Goal: Task Accomplishment & Management: Manage account settings

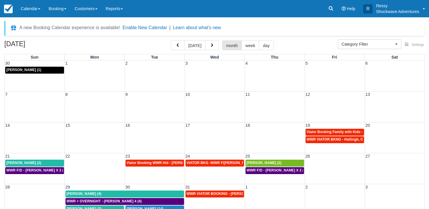
select select
click at [177, 47] on span "button" at bounding box center [178, 46] width 4 height 4
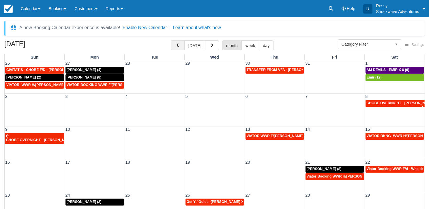
click at [174, 46] on button "button" at bounding box center [178, 45] width 14 height 10
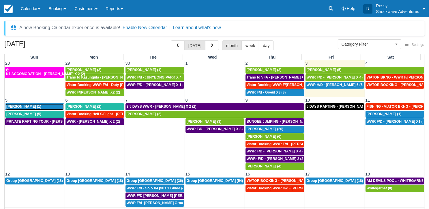
click at [25, 107] on span "Don Carlson (1)" at bounding box center [23, 107] width 35 height 4
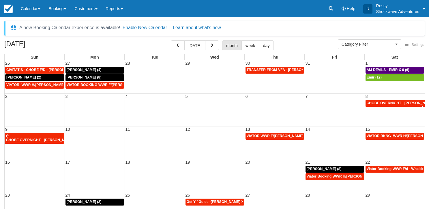
select select
click at [175, 45] on button "button" at bounding box center [178, 45] width 14 height 10
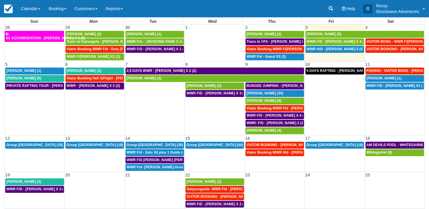
scroll to position [35, 0]
